Goal: Task Accomplishment & Management: Manage account settings

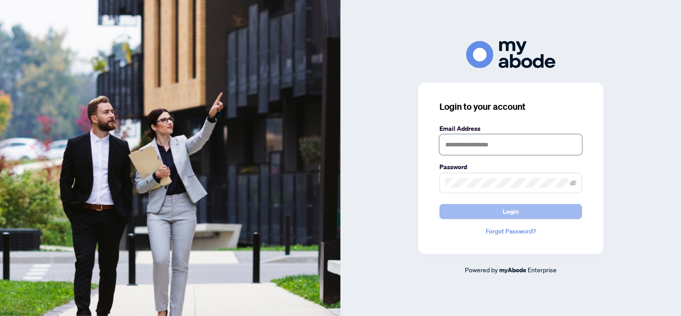
type input "**********"
click at [553, 215] on button "Login" at bounding box center [511, 211] width 143 height 15
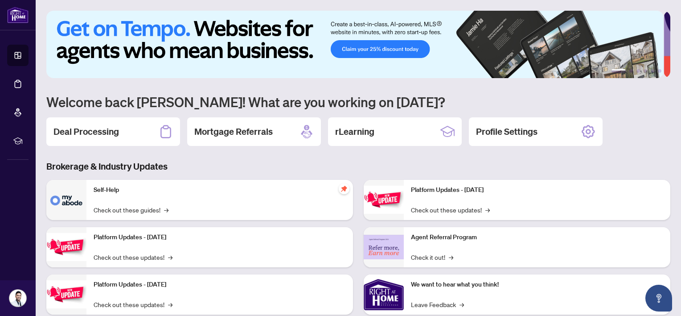
click at [88, 134] on h2 "Deal Processing" at bounding box center [87, 131] width 66 height 12
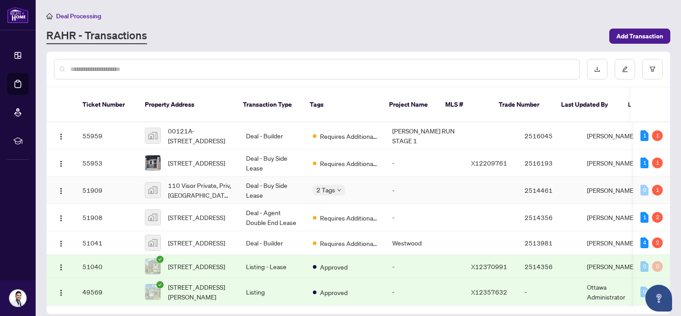
click at [334, 182] on body "Dashboard Deal Processing Mortgage Referrals rLearning [PERSON_NAME] [EMAIL_ADD…" at bounding box center [340, 158] width 681 height 316
click at [285, 185] on td "Deal - Buy Side Lease" at bounding box center [272, 190] width 67 height 27
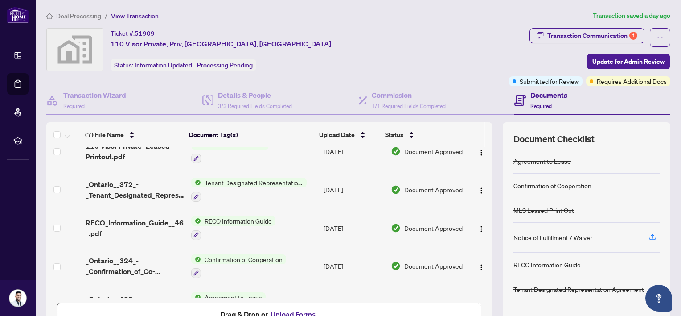
scroll to position [115, 0]
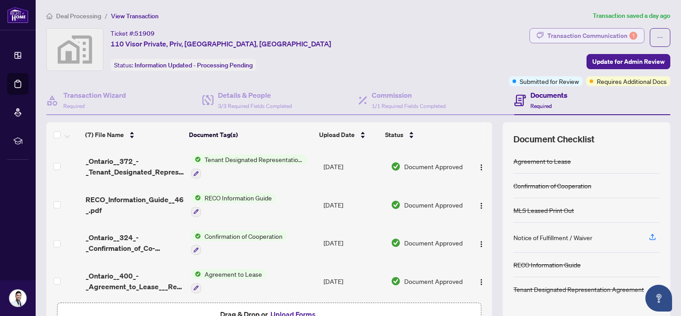
click at [581, 37] on div "Transaction Communication 1" at bounding box center [593, 36] width 90 height 14
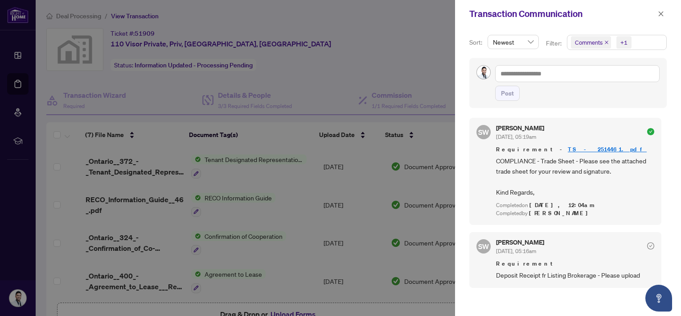
scroll to position [0, 0]
drag, startPoint x: 363, startPoint y: 62, endPoint x: 358, endPoint y: 56, distance: 8.5
click at [361, 58] on div at bounding box center [340, 158] width 681 height 316
click at [244, 156] on div at bounding box center [340, 158] width 681 height 316
drag, startPoint x: 130, startPoint y: 167, endPoint x: 132, endPoint y: 162, distance: 5.6
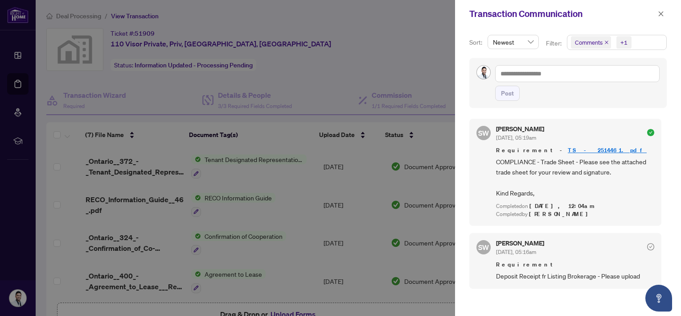
click at [130, 166] on div at bounding box center [340, 158] width 681 height 316
click at [662, 13] on icon "close" at bounding box center [661, 14] width 6 height 6
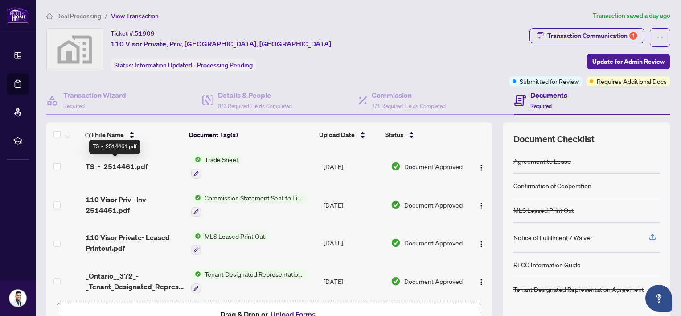
click at [111, 166] on span "TS_-_2514461.pdf" at bounding box center [117, 166] width 62 height 11
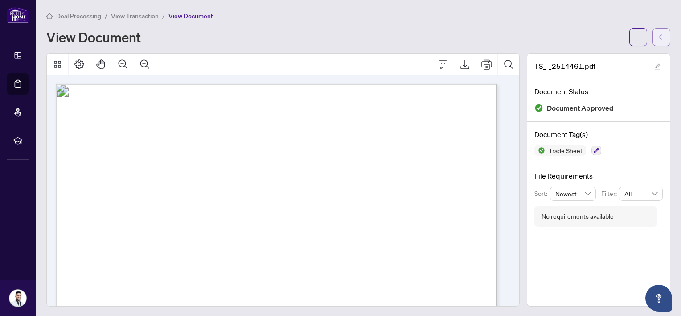
click at [659, 36] on icon "arrow-left" at bounding box center [662, 37] width 6 height 6
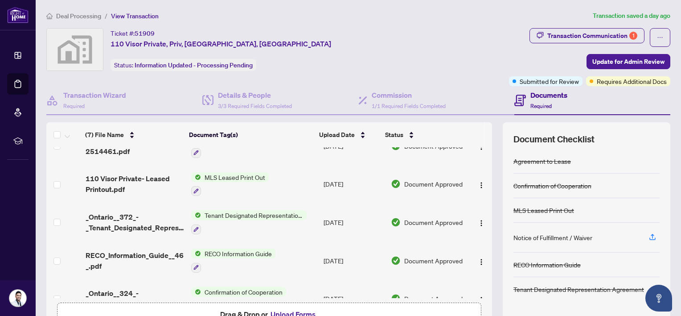
scroll to position [115, 0]
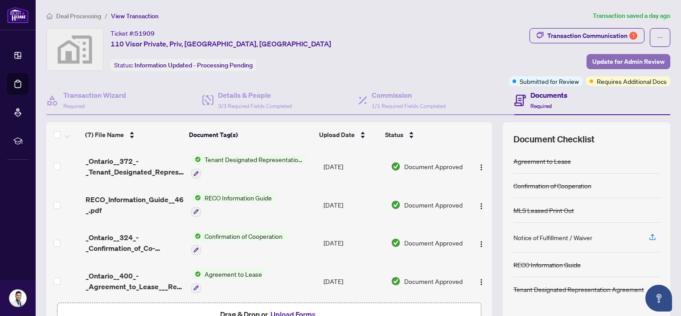
click at [637, 68] on span "Update for Admin Review" at bounding box center [629, 61] width 72 height 14
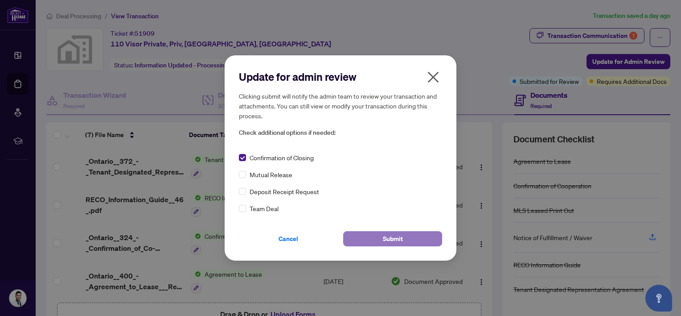
click at [384, 235] on span "Submit" at bounding box center [393, 238] width 20 height 14
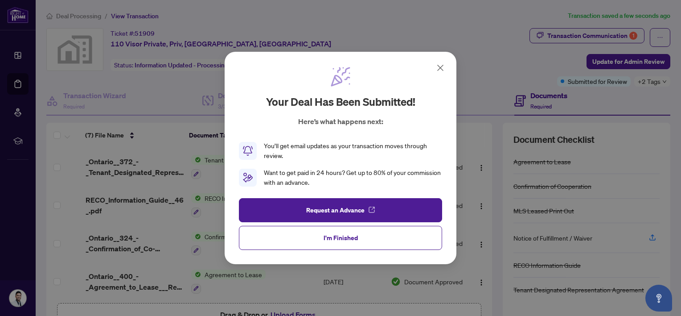
click at [367, 241] on button "I'm Finished" at bounding box center [340, 238] width 203 height 24
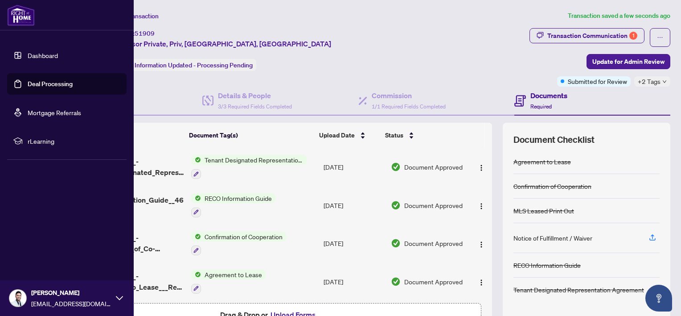
click at [40, 85] on link "Deal Processing" at bounding box center [50, 84] width 45 height 8
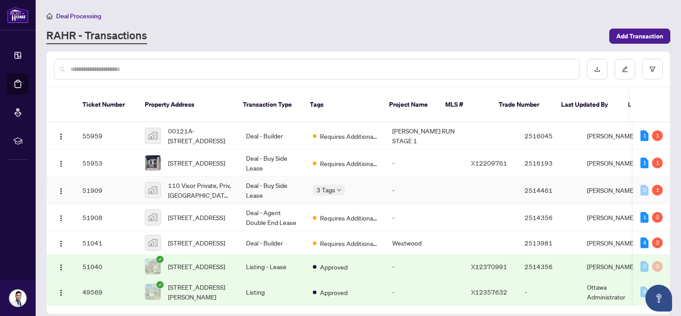
click at [336, 185] on div "3 Tags" at bounding box center [329, 190] width 32 height 10
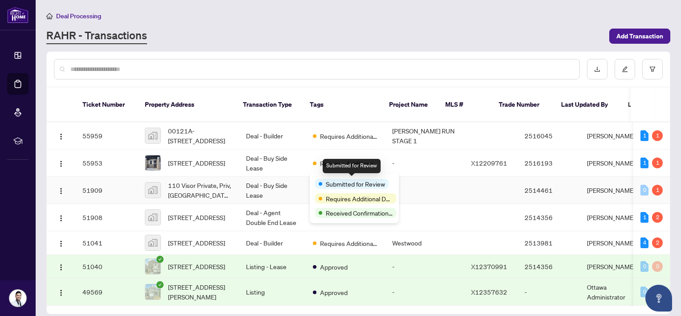
click at [336, 182] on span "Submitted for Review" at bounding box center [355, 184] width 59 height 10
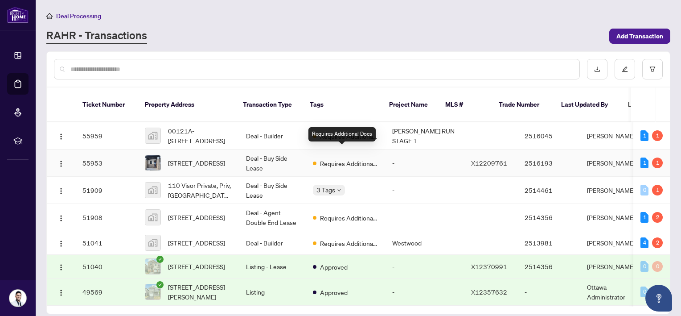
click at [366, 158] on span "Requires Additional Docs" at bounding box center [349, 163] width 58 height 10
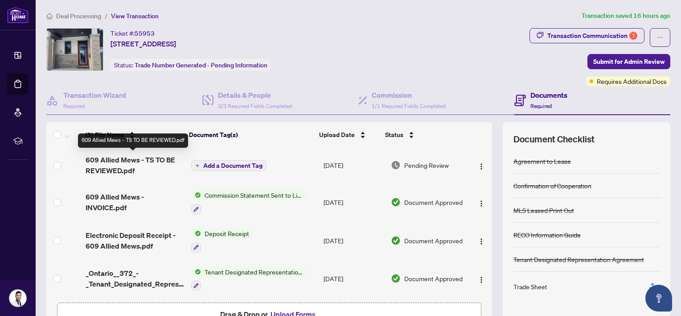
click at [134, 162] on span "609 Allied Mews - TS TO BE REVIEWED.pdf" at bounding box center [135, 164] width 99 height 21
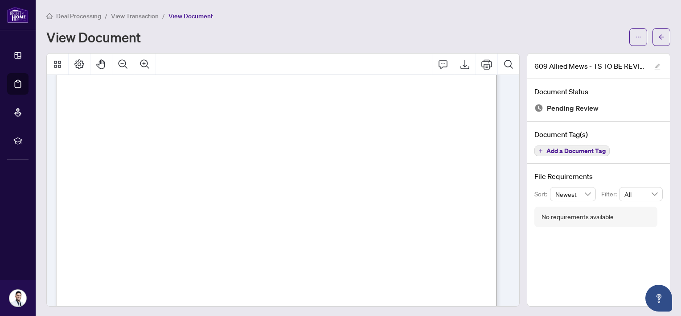
scroll to position [178, 0]
click at [635, 42] on span "button" at bounding box center [638, 37] width 6 height 14
click at [582, 55] on span "Download" at bounding box center [600, 56] width 68 height 10
click at [396, 30] on div "View Document" at bounding box center [335, 37] width 578 height 14
click at [659, 41] on span "button" at bounding box center [662, 37] width 6 height 14
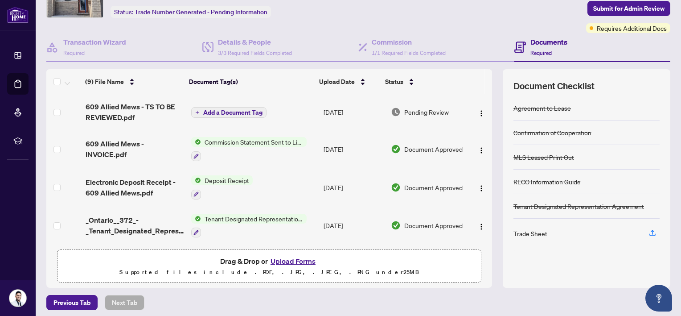
scroll to position [57, 0]
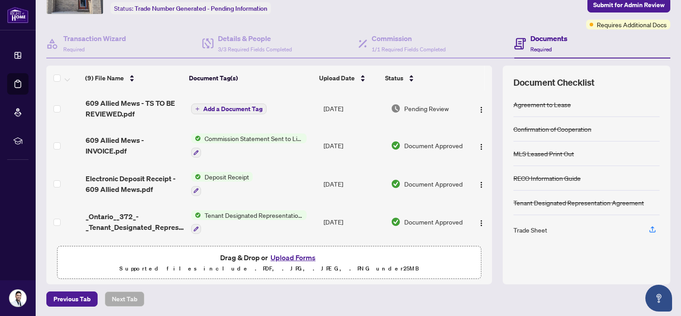
click at [294, 260] on button "Upload Forms" at bounding box center [293, 257] width 50 height 12
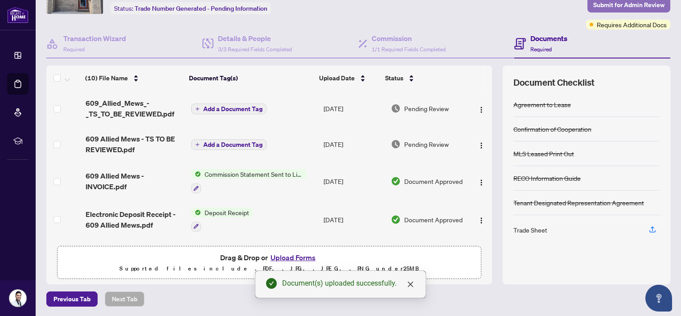
click at [612, 7] on span "Submit for Admin Review" at bounding box center [628, 5] width 71 height 14
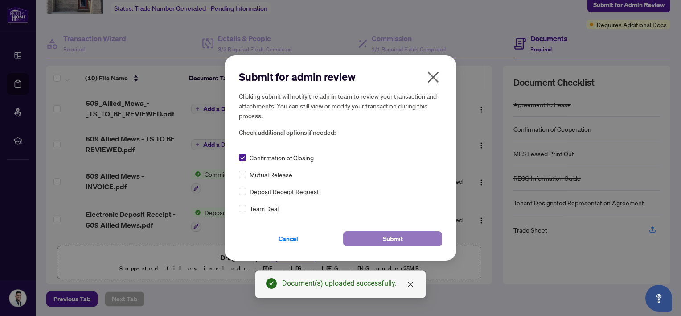
click at [371, 240] on button "Submit" at bounding box center [392, 238] width 99 height 15
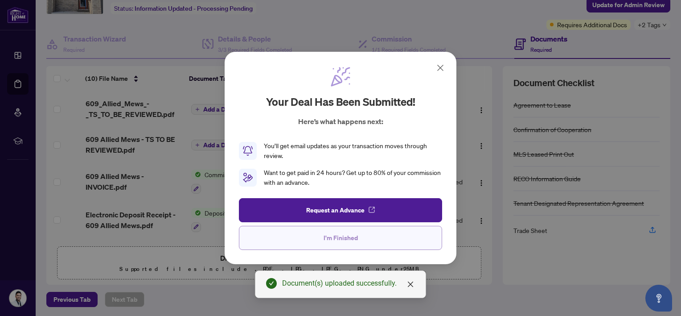
click at [351, 236] on span "I'm Finished" at bounding box center [341, 238] width 34 height 14
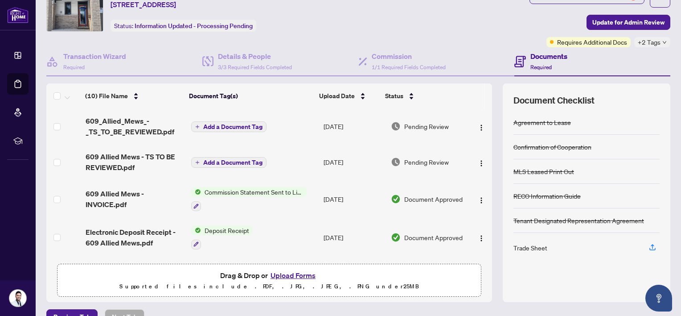
scroll to position [12, 0]
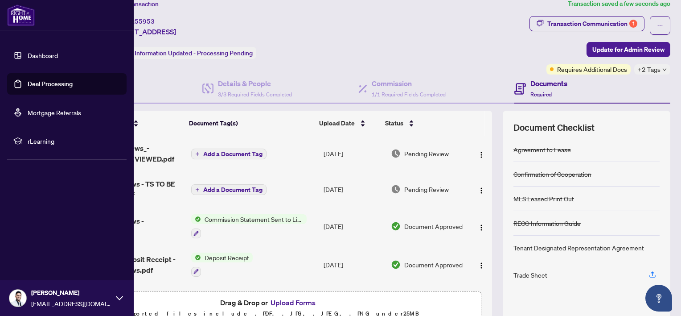
click at [28, 85] on link "Deal Processing" at bounding box center [50, 84] width 45 height 8
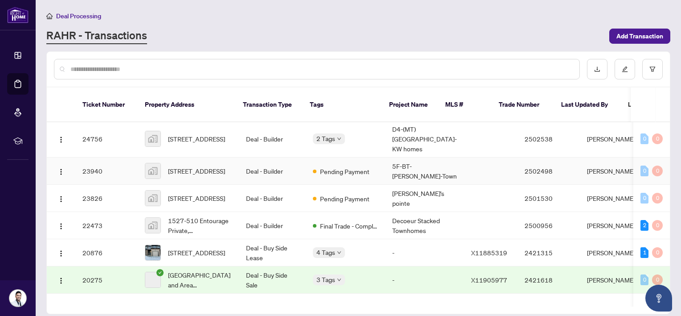
scroll to position [460, 0]
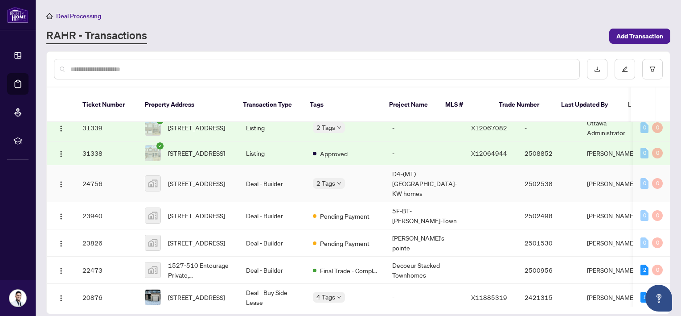
click at [249, 183] on td "Deal - Builder" at bounding box center [272, 183] width 67 height 37
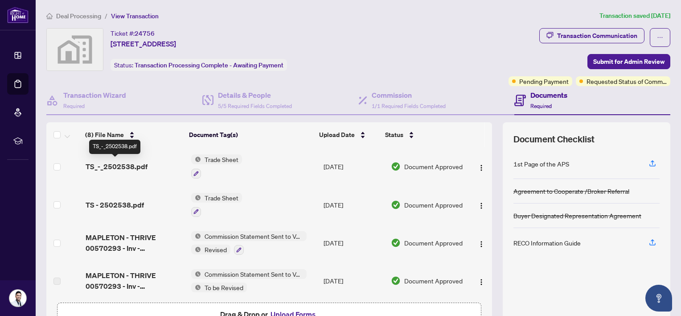
click at [115, 166] on span "TS_-_2502538.pdf" at bounding box center [117, 166] width 62 height 11
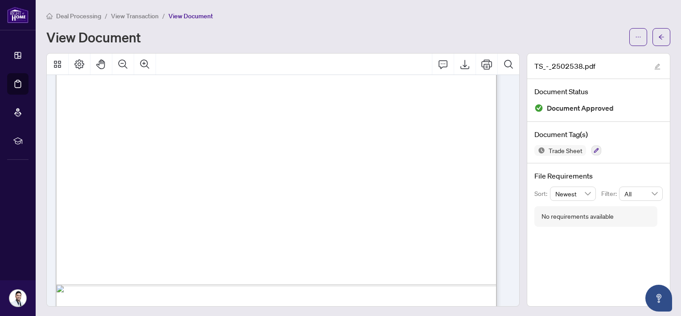
scroll to position [357, 0]
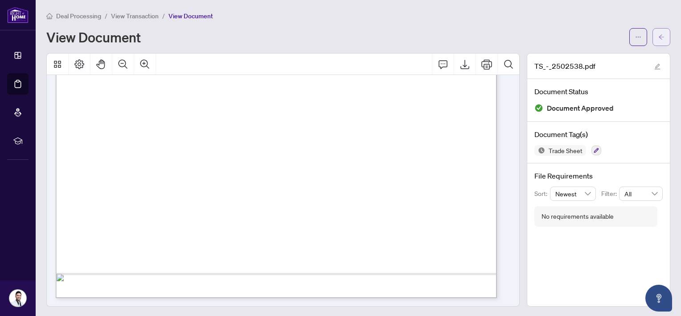
click at [659, 30] on span "button" at bounding box center [662, 37] width 6 height 14
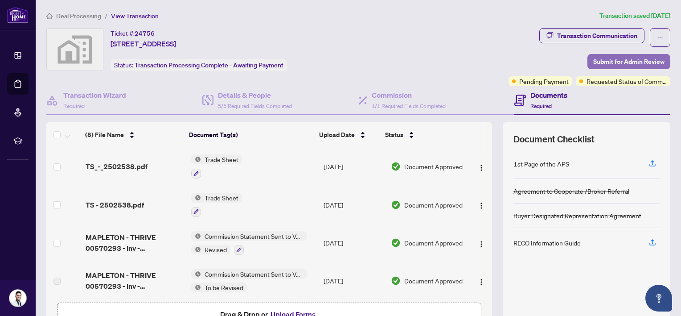
click at [608, 61] on span "Submit for Admin Review" at bounding box center [628, 61] width 71 height 14
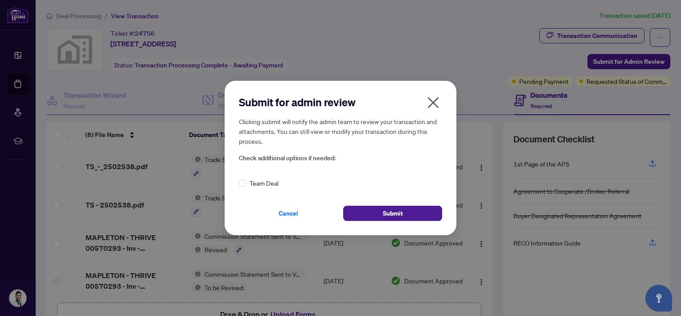
click at [435, 98] on icon "close" at bounding box center [433, 102] width 14 height 14
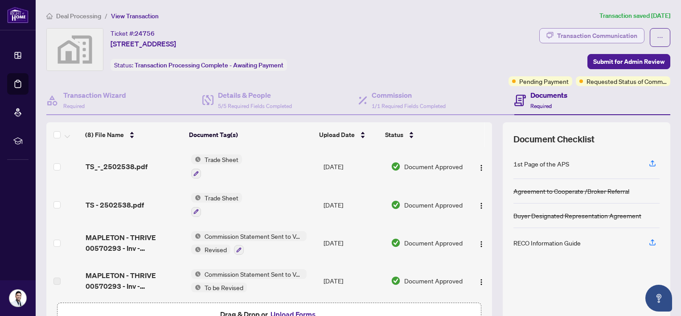
click at [616, 37] on div "Transaction Communication" at bounding box center [597, 36] width 80 height 14
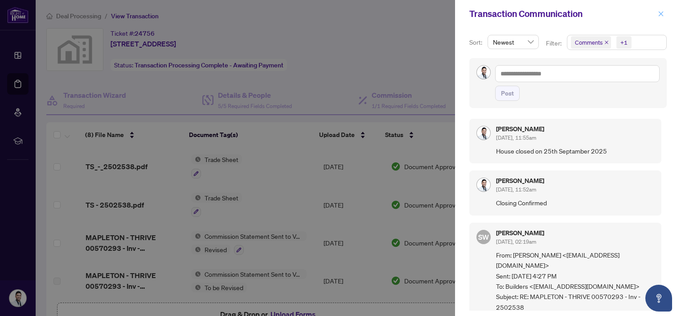
click at [663, 14] on icon "close" at bounding box center [661, 14] width 6 height 6
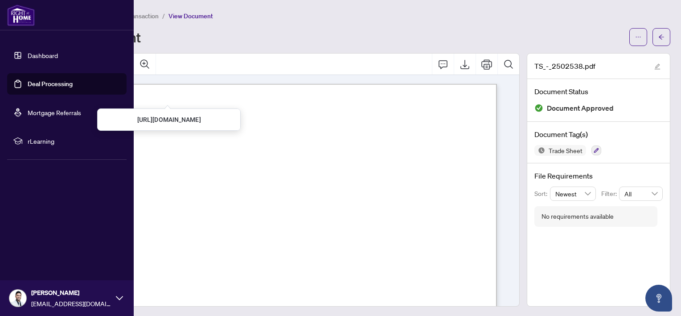
click at [34, 85] on link "Deal Processing" at bounding box center [50, 84] width 45 height 8
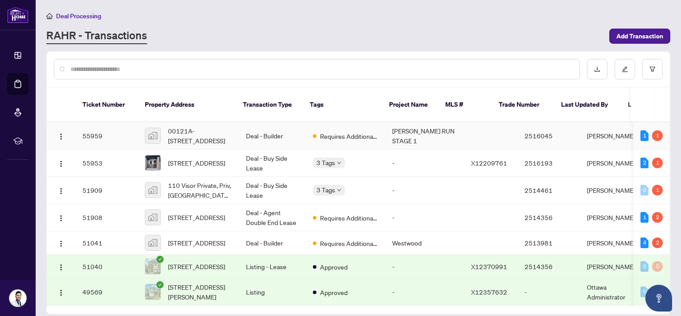
click at [272, 125] on td "Deal - Builder" at bounding box center [272, 135] width 67 height 27
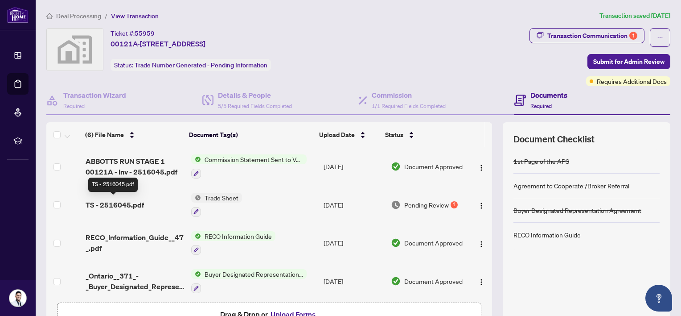
click at [103, 200] on span "TS - 2516045.pdf" at bounding box center [115, 204] width 58 height 11
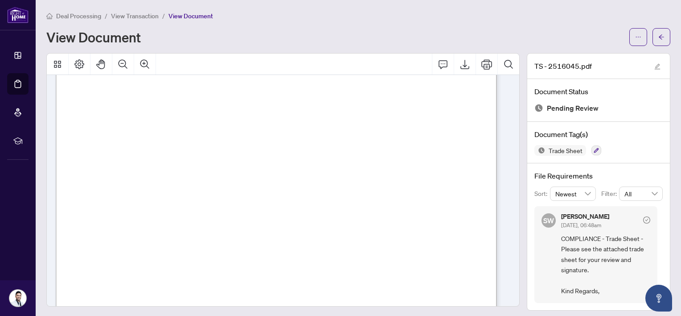
scroll to position [357, 0]
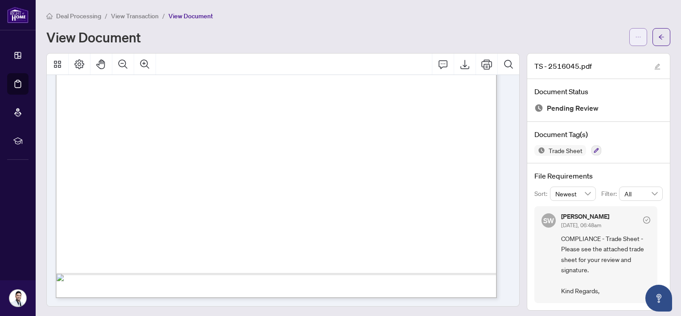
click at [635, 34] on icon "ellipsis" at bounding box center [638, 37] width 6 height 6
click at [581, 56] on span "Download" at bounding box center [600, 56] width 68 height 10
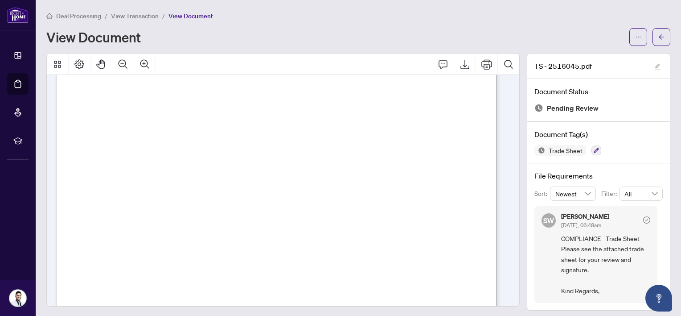
scroll to position [90, 0]
click at [660, 34] on button "button" at bounding box center [662, 37] width 18 height 18
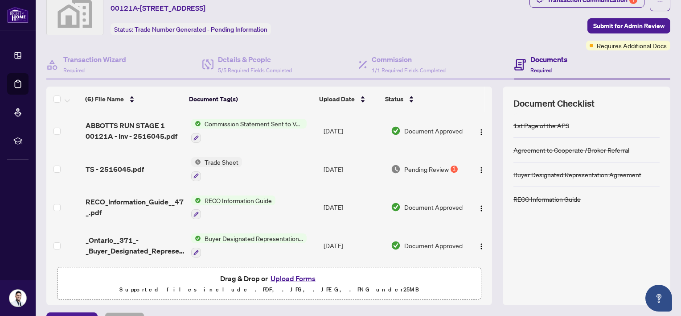
scroll to position [57, 0]
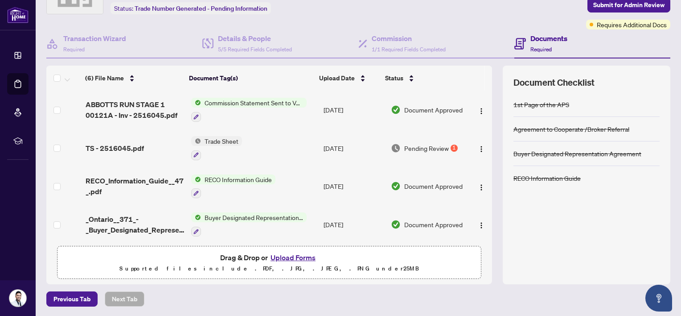
click at [278, 257] on button "Upload Forms" at bounding box center [293, 257] width 50 height 12
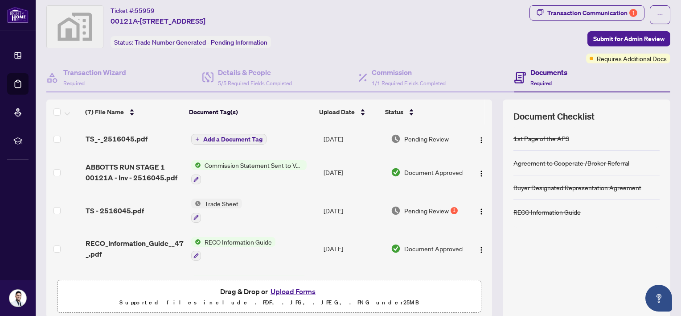
scroll to position [0, 0]
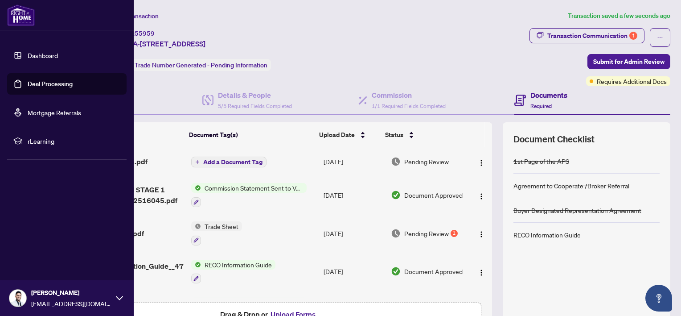
click at [37, 88] on link "Deal Processing" at bounding box center [50, 84] width 45 height 8
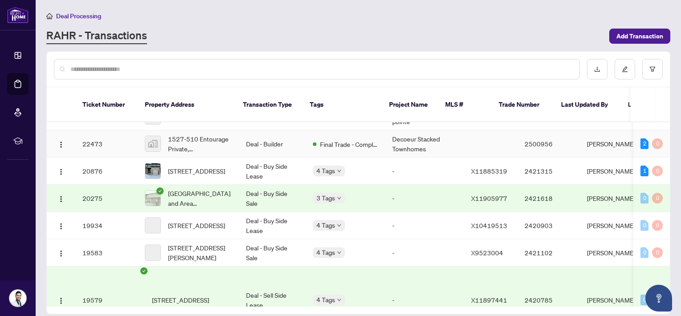
scroll to position [593, 0]
